Goal: Task Accomplishment & Management: Manage account settings

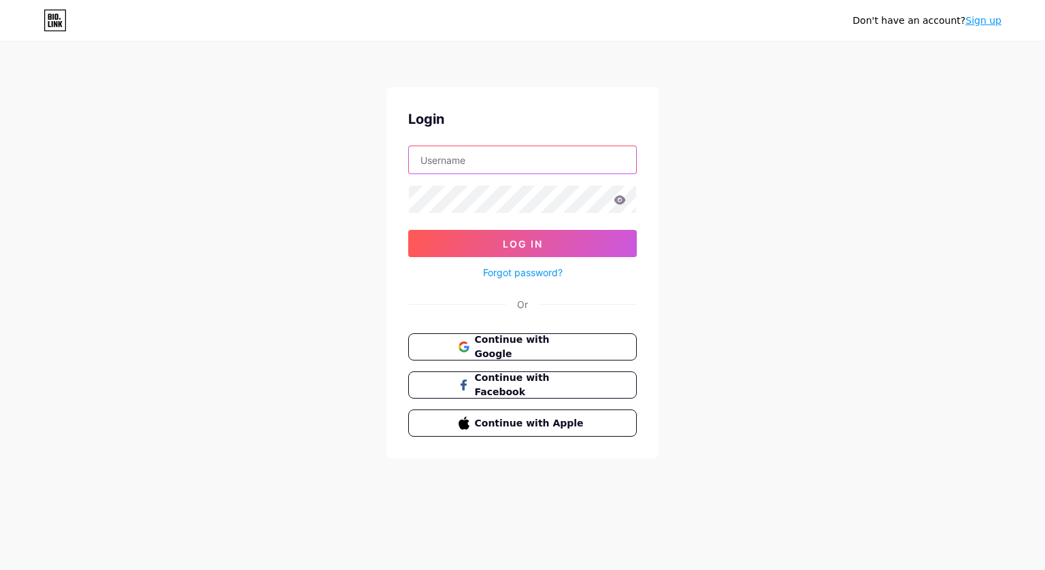
type input "[EMAIL_ADDRESS][DOMAIN_NAME]"
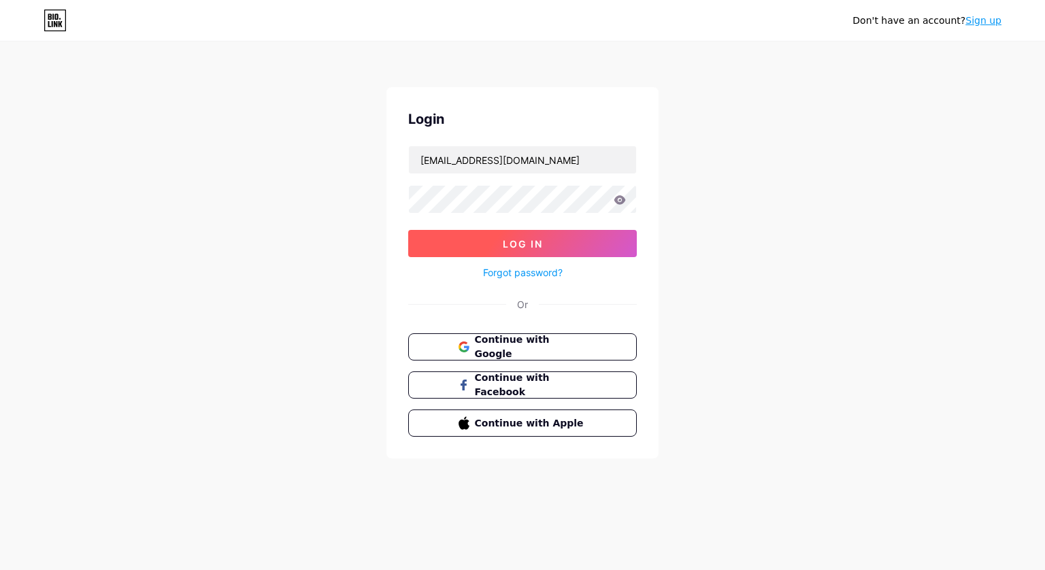
click at [536, 245] on span "Log In" at bounding box center [523, 244] width 40 height 12
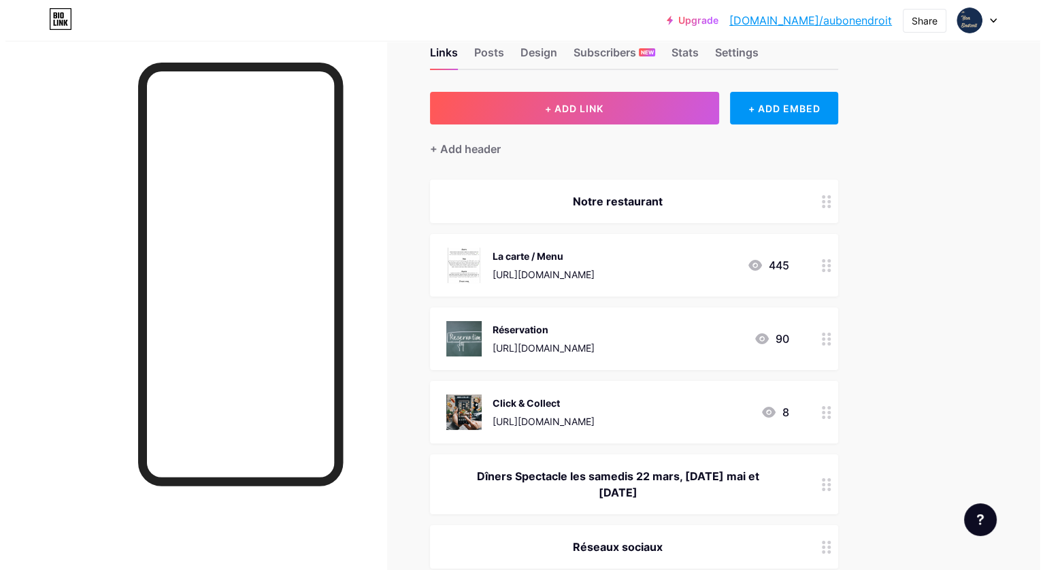
scroll to position [136, 0]
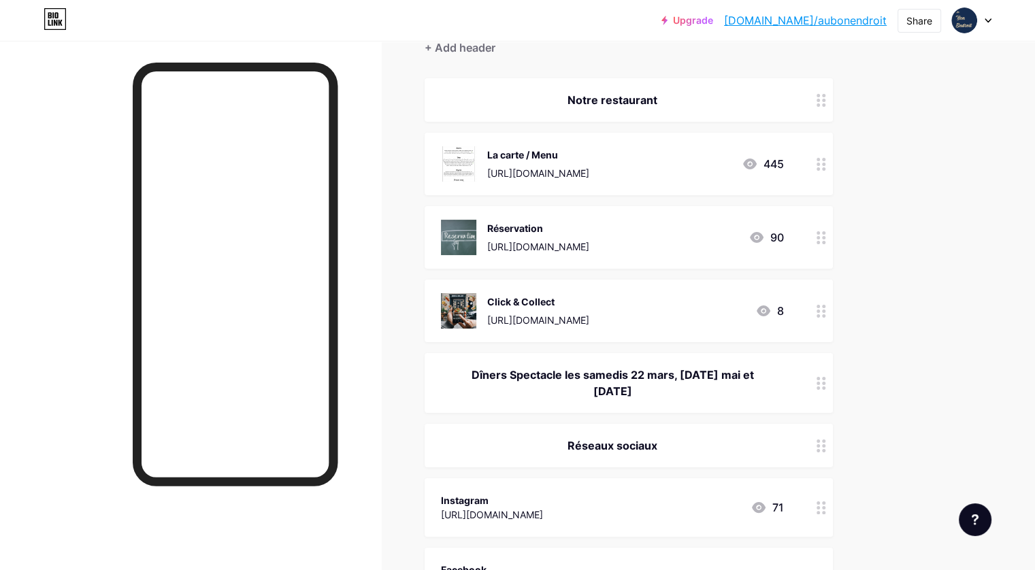
click at [713, 378] on div "Dîners Spectacle les samedis 22 mars, [DATE] mai et [DATE]" at bounding box center [612, 383] width 343 height 33
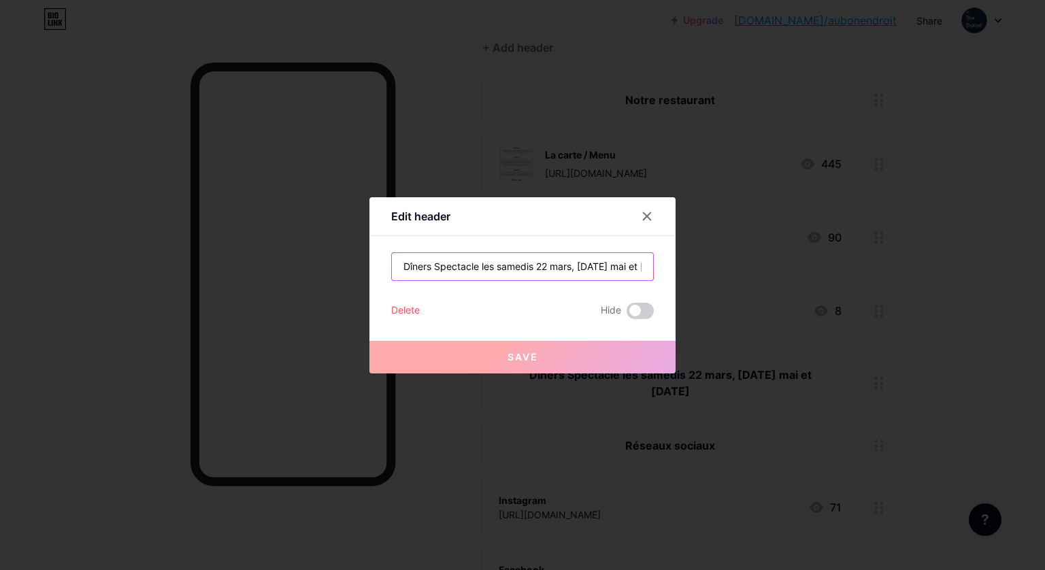
click at [523, 270] on input "Dîners Spectacle les samedis 22 mars, [DATE] mai et [DATE]" at bounding box center [522, 266] width 261 height 27
paste input "PROCHAINS DÎNERS SPECTACLE LES 4/10, 8/11, 6/12 ET REVEILLON DU [DATE] MENU"
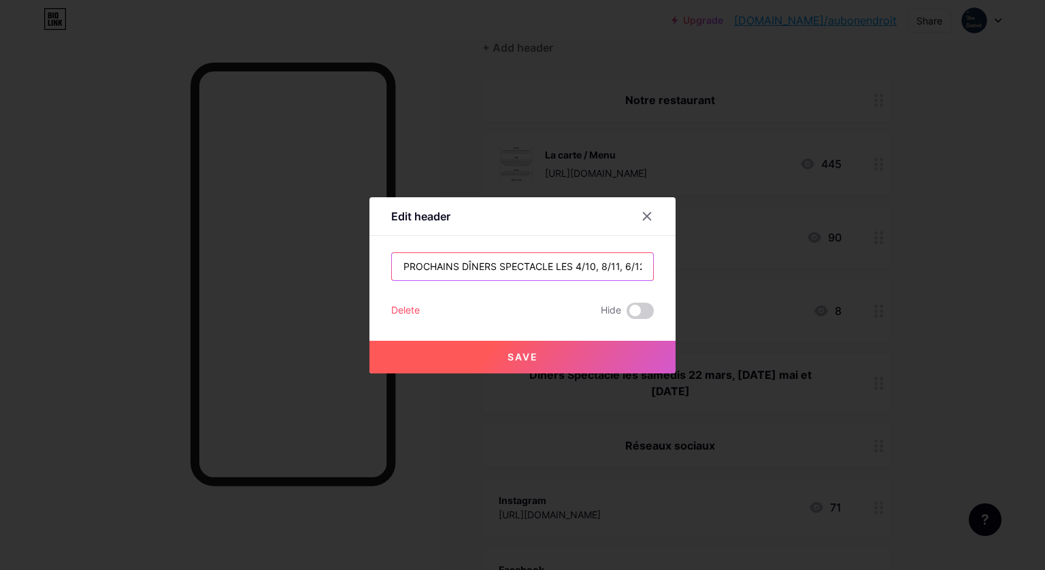
scroll to position [0, 184]
type input "PROCHAINS DÎNERS SPECTACLE LES 4/10, 8/11, 6/12 ET REVEILLON DU [DATE] MENU"
click at [512, 359] on span "Save" at bounding box center [523, 357] width 31 height 12
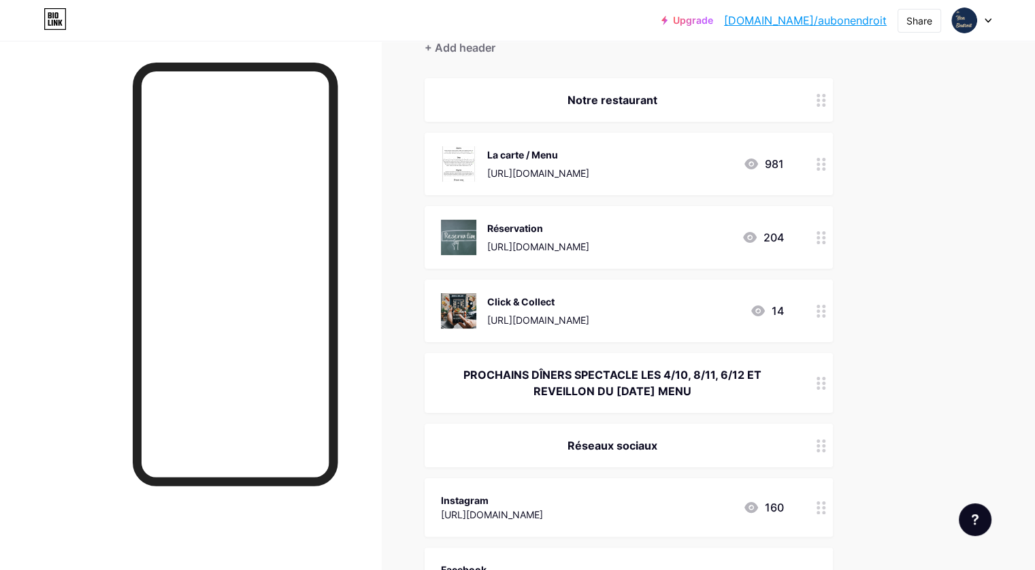
click at [720, 383] on div "PROCHAINS DÎNERS SPECTACLE LES 4/10, 8/11, 6/12 ET REVEILLON DU [DATE] MENU" at bounding box center [612, 383] width 343 height 33
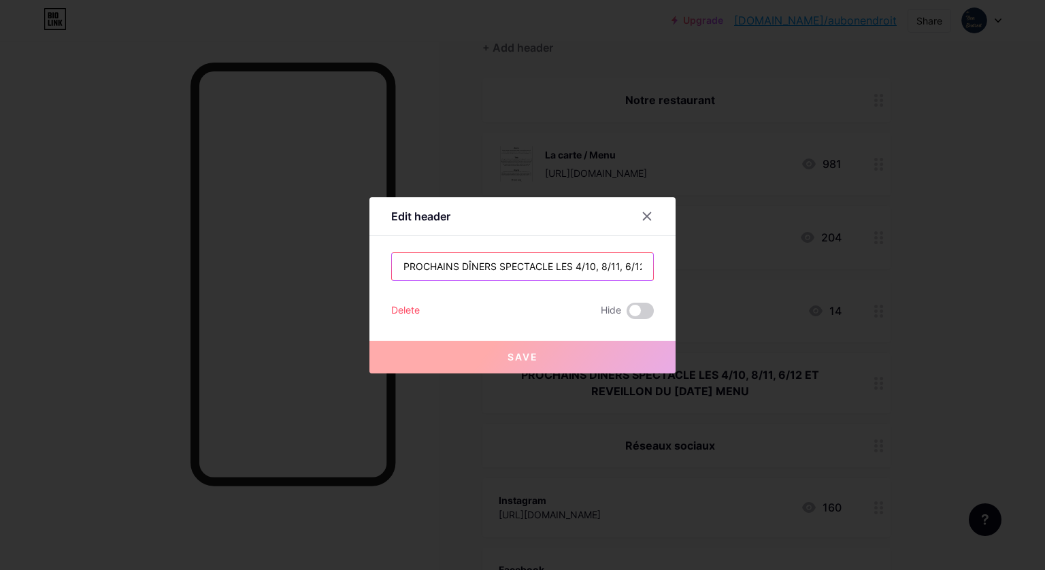
click at [592, 265] on input "PROCHAINS DÎNERS SPECTACLE LES 4/10, 8/11, 6/12 ET REVEILLON DU [DATE] MENU" at bounding box center [522, 266] width 261 height 27
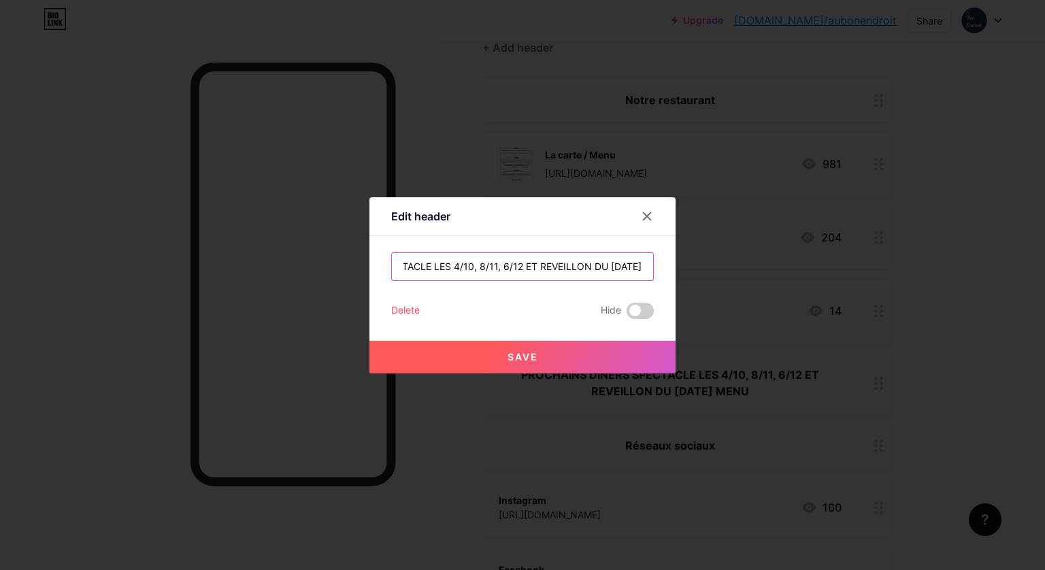
scroll to position [0, 152]
type input "PROCHAINS DÎNERS SPECTACLE LES 4/10, 8/11, 6/12 ET REVEILLON DU [DATE]"
click at [643, 308] on span at bounding box center [640, 311] width 27 height 16
click at [627, 314] on input "checkbox" at bounding box center [627, 314] width 0 height 0
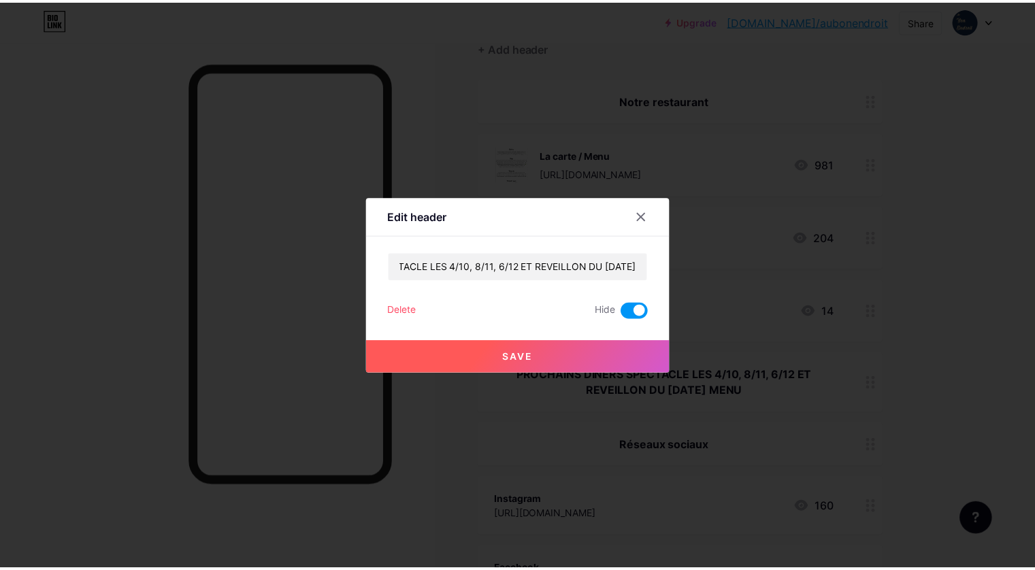
scroll to position [0, 0]
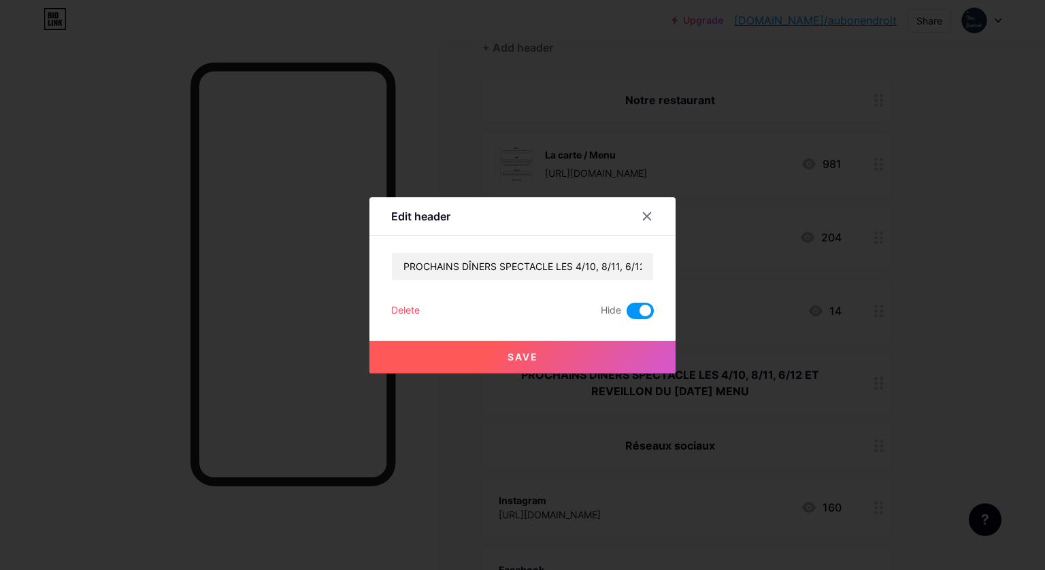
click at [539, 354] on button "Save" at bounding box center [522, 357] width 306 height 33
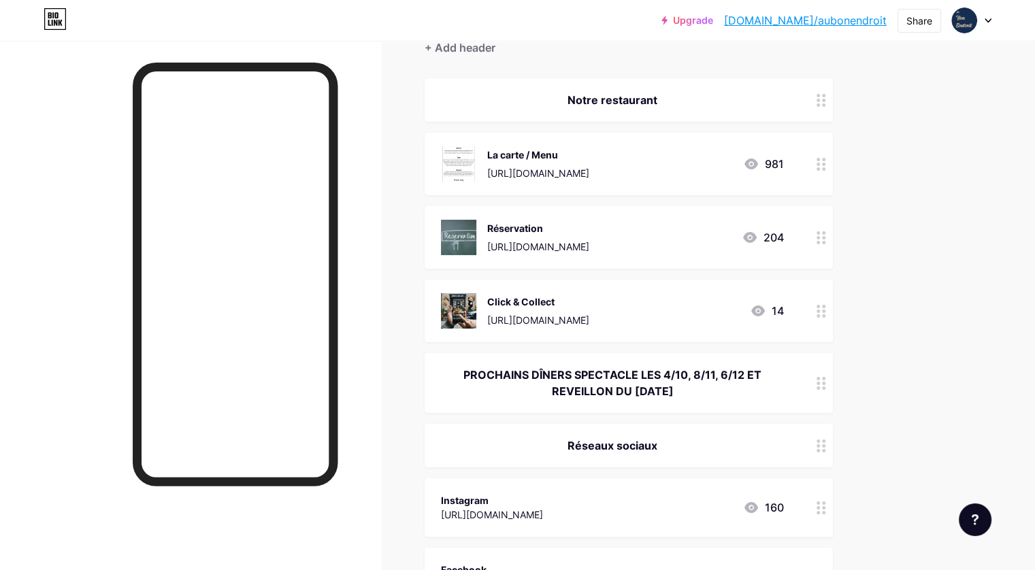
click at [669, 384] on div "PROCHAINS DÎNERS SPECTACLE LES 4/10, 8/11, 6/12 ET REVEILLON DU [DATE]" at bounding box center [612, 383] width 343 height 33
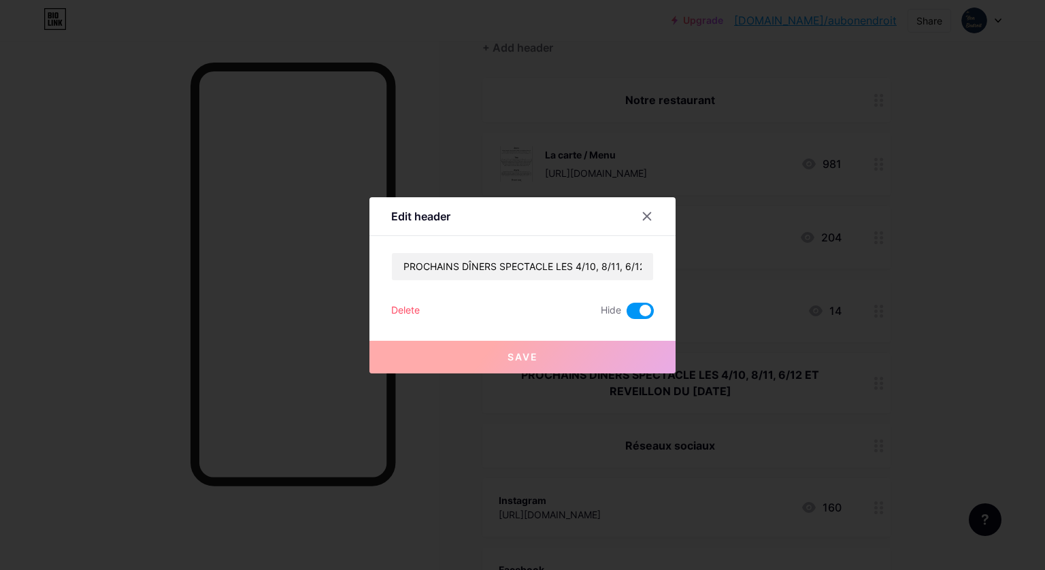
click at [634, 314] on span at bounding box center [640, 311] width 27 height 16
click at [627, 314] on input "checkbox" at bounding box center [627, 314] width 0 height 0
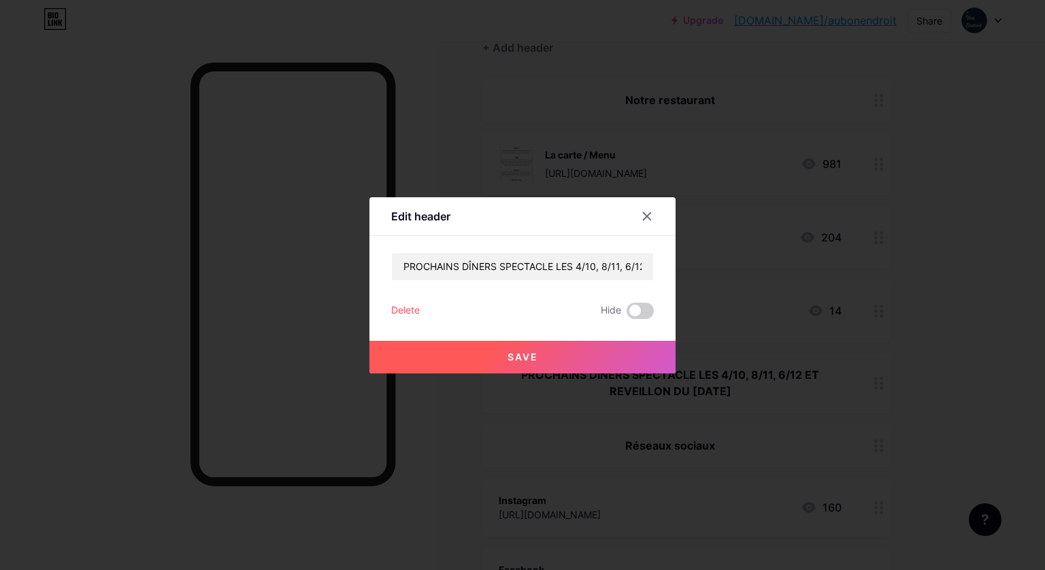
click at [571, 357] on button "Save" at bounding box center [522, 357] width 306 height 33
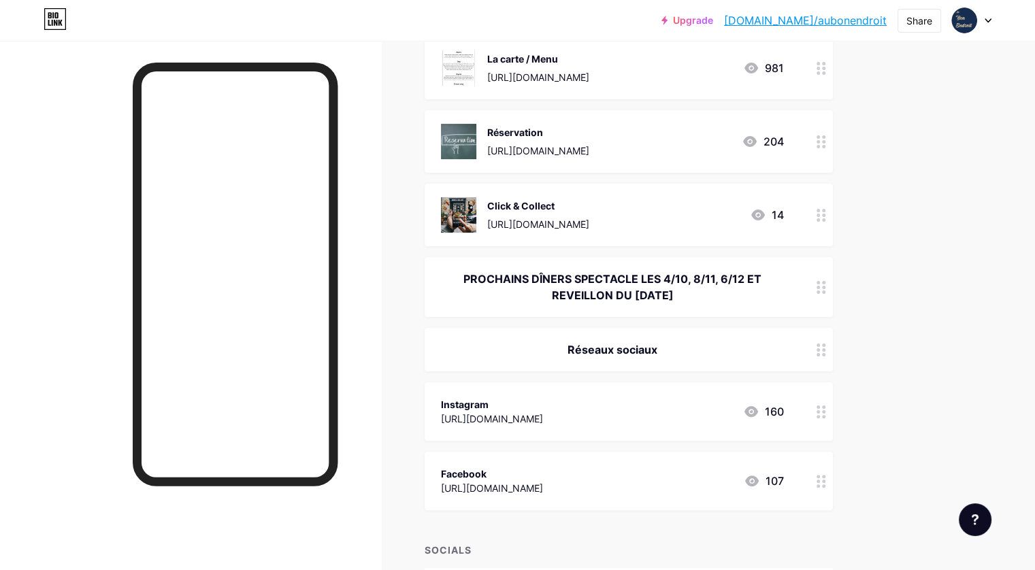
scroll to position [272, 0]
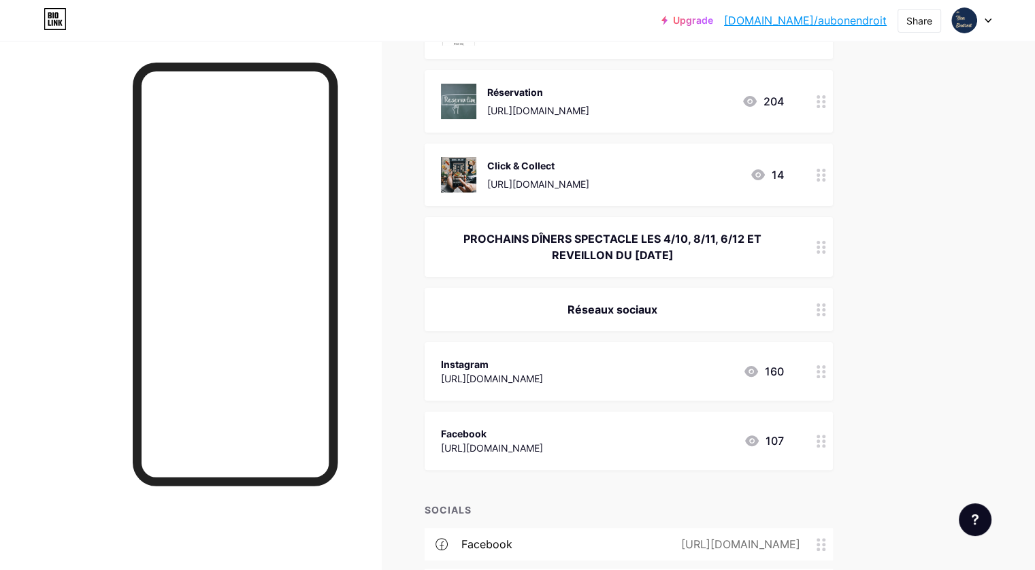
click at [826, 180] on icon at bounding box center [821, 175] width 10 height 13
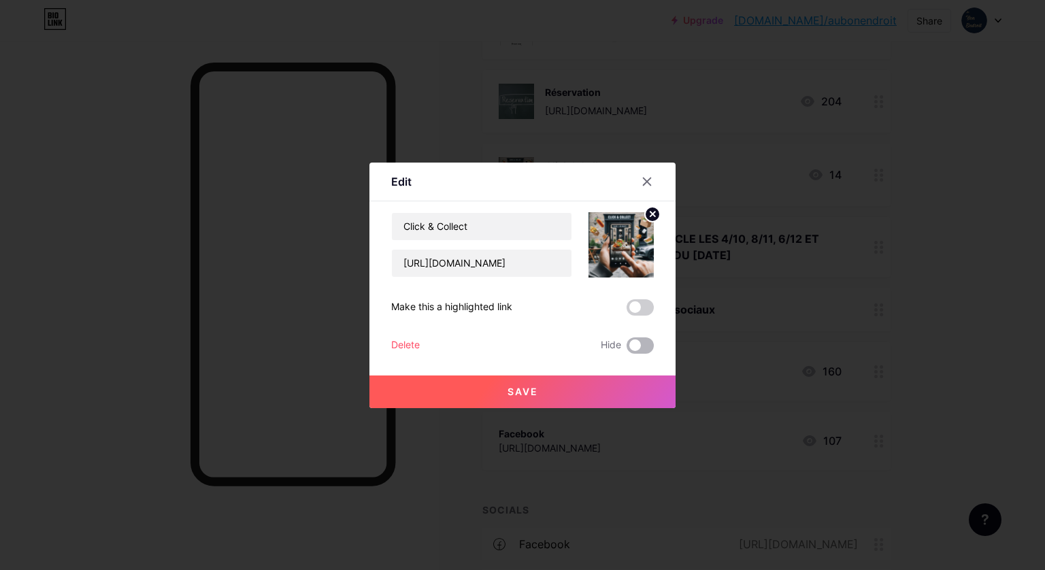
click at [640, 350] on span at bounding box center [640, 345] width 27 height 16
click at [627, 349] on input "checkbox" at bounding box center [627, 349] width 0 height 0
click at [539, 388] on button "Save" at bounding box center [522, 392] width 306 height 33
